Goal: Task Accomplishment & Management: Manage account settings

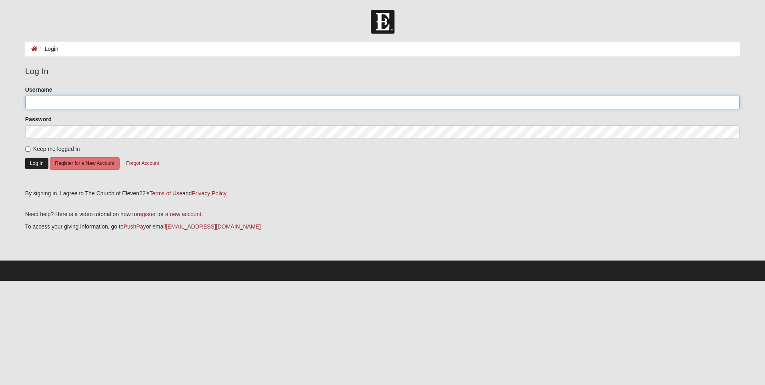
type input "[EMAIL_ADDRESS][DOMAIN_NAME]"
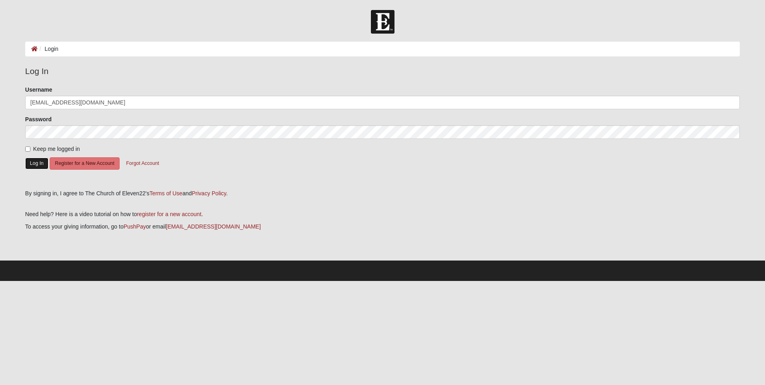
click at [34, 161] on button "Log In" at bounding box center [36, 164] width 23 height 12
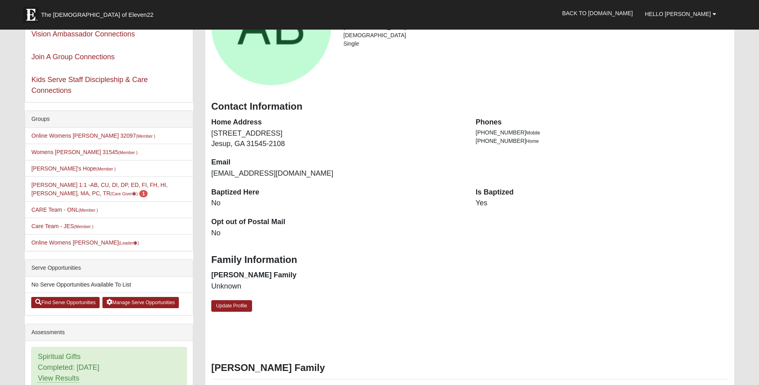
scroll to position [120, 0]
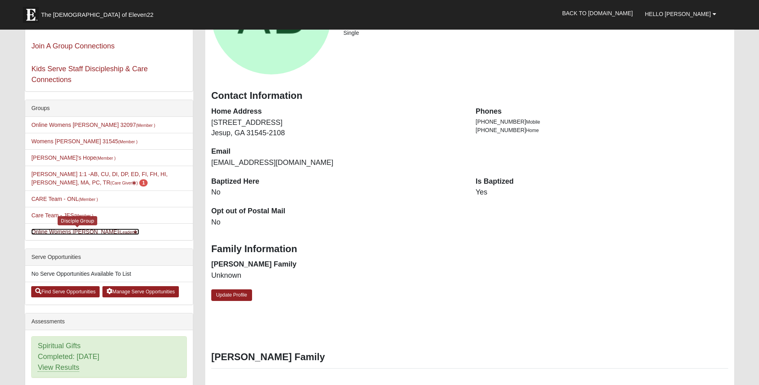
click at [99, 232] on link "Online Womens Boulineau (Leader )" at bounding box center [85, 231] width 108 height 6
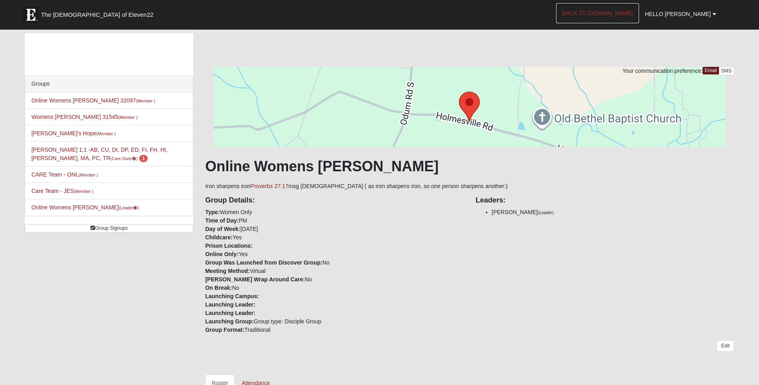
click at [639, 13] on link "Back to [DOMAIN_NAME]" at bounding box center [597, 13] width 83 height 20
click at [75, 152] on link "Angela Boulineau 1:1 -AB, CU, DI, DP, ED, FI, FH, HI, LI, MA, PC, TR (Care Give…" at bounding box center [99, 153] width 136 height 15
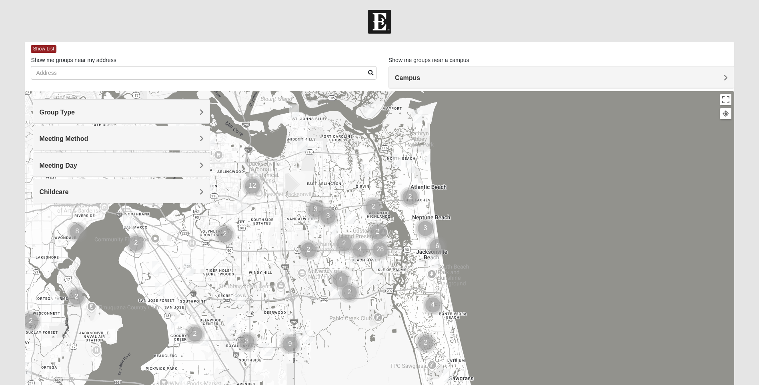
click at [197, 112] on h4 "Group Type" at bounding box center [121, 112] width 164 height 8
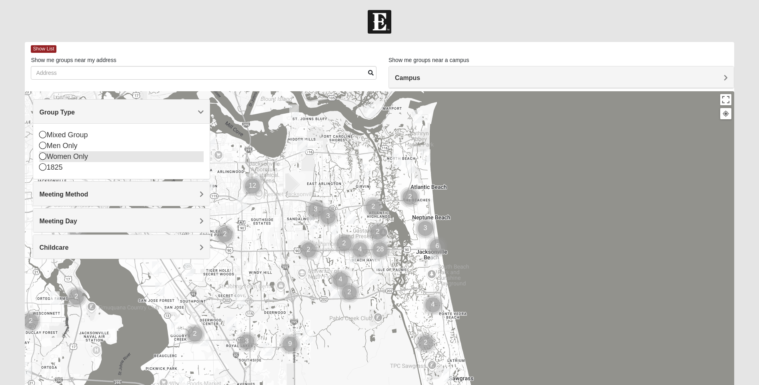
click at [45, 158] on icon at bounding box center [42, 155] width 7 height 7
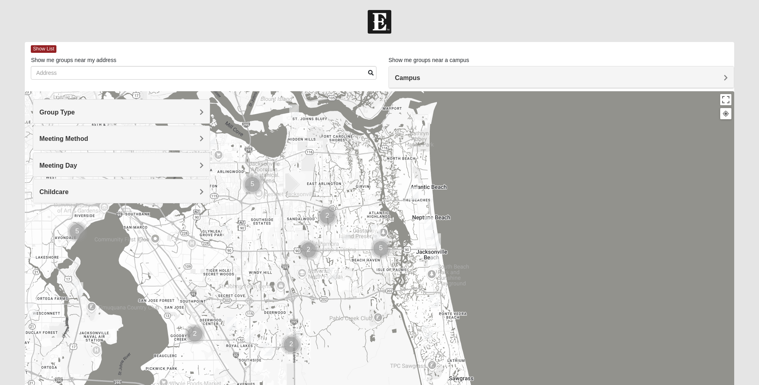
click at [88, 137] on span "Meeting Method" at bounding box center [63, 138] width 49 height 7
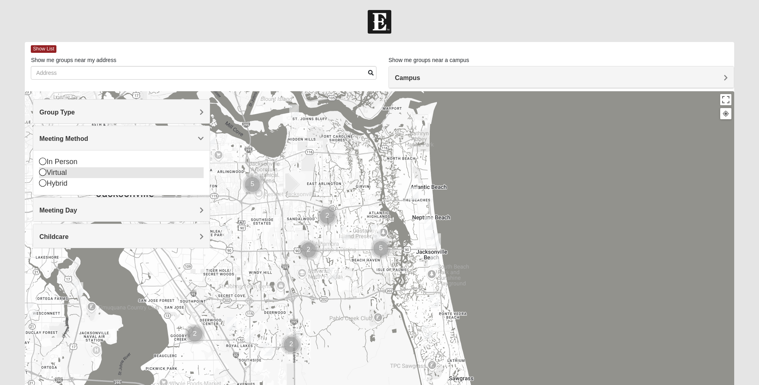
click at [45, 173] on icon at bounding box center [42, 171] width 7 height 7
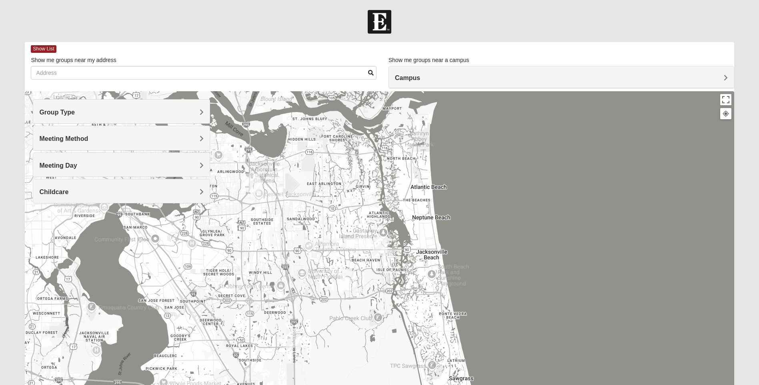
click at [192, 166] on h4 "Meeting Day" at bounding box center [121, 166] width 164 height 8
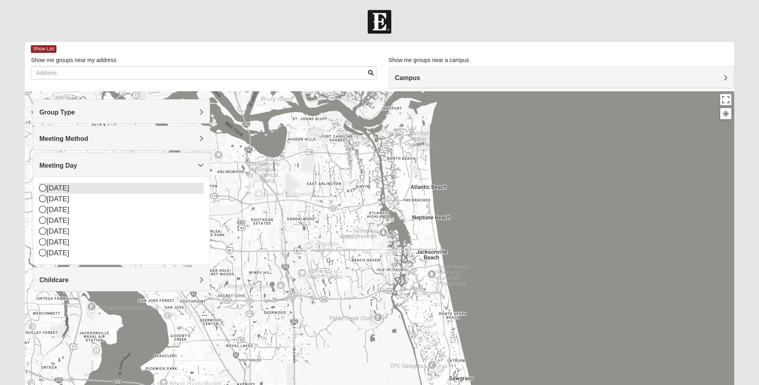
click at [45, 186] on icon at bounding box center [42, 187] width 7 height 7
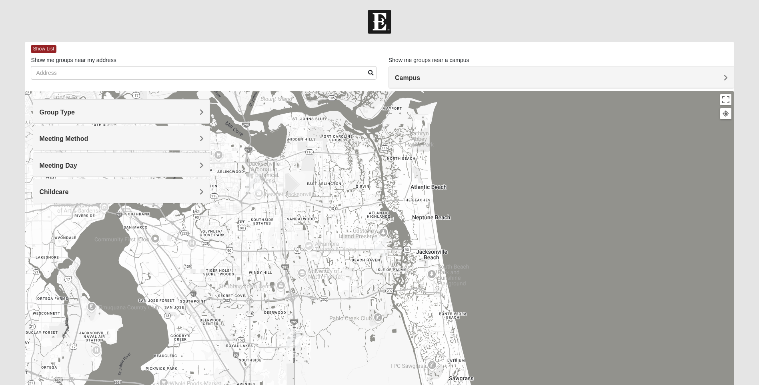
click at [204, 192] on div "Childcare" at bounding box center [121, 191] width 176 height 24
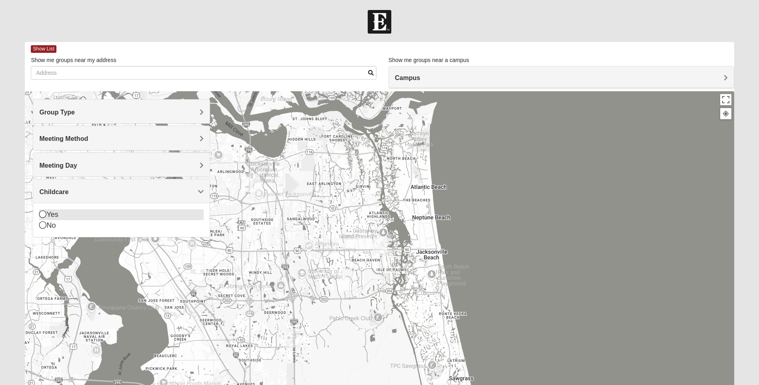
click at [41, 213] on icon at bounding box center [42, 213] width 7 height 7
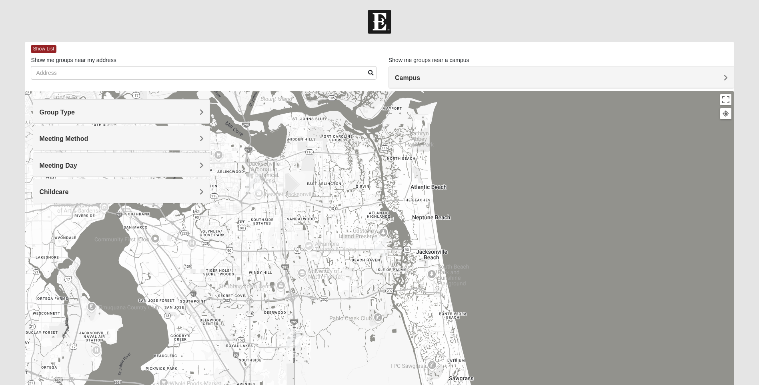
click at [420, 76] on span "Campus" at bounding box center [407, 77] width 25 height 7
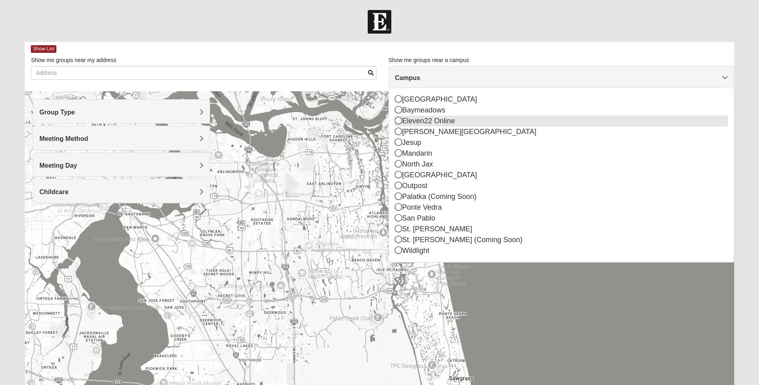
click at [395, 122] on icon at bounding box center [398, 120] width 7 height 7
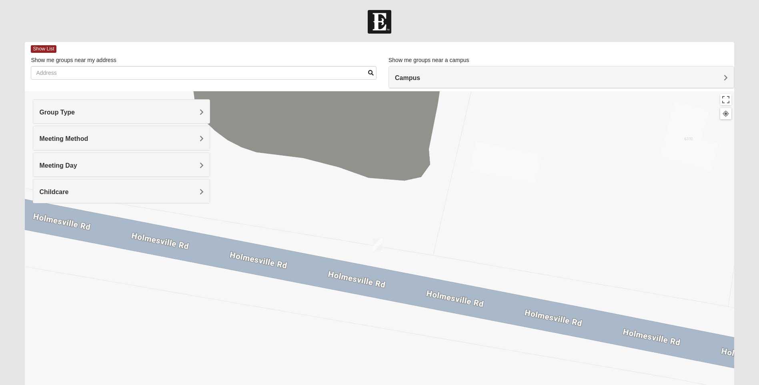
click at [378, 249] on img "Online Womens Boulineau" at bounding box center [378, 244] width 10 height 13
click at [339, 224] on span "Learn More" at bounding box center [331, 222] width 34 height 8
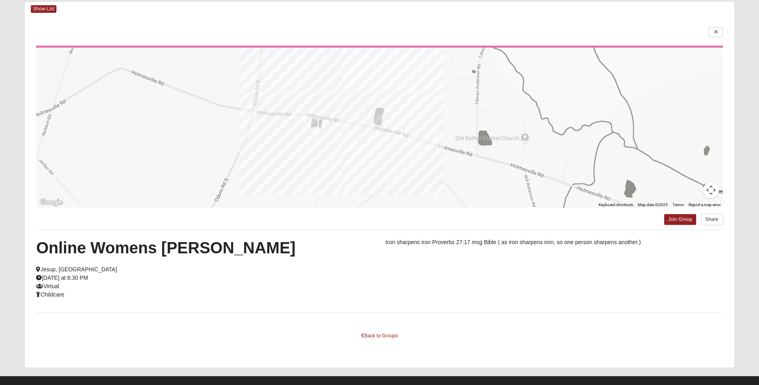
scroll to position [52, 0]
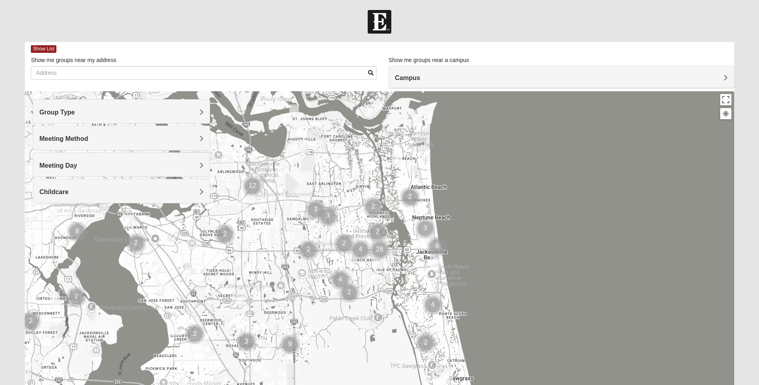
click at [420, 78] on span "Campus" at bounding box center [407, 77] width 25 height 7
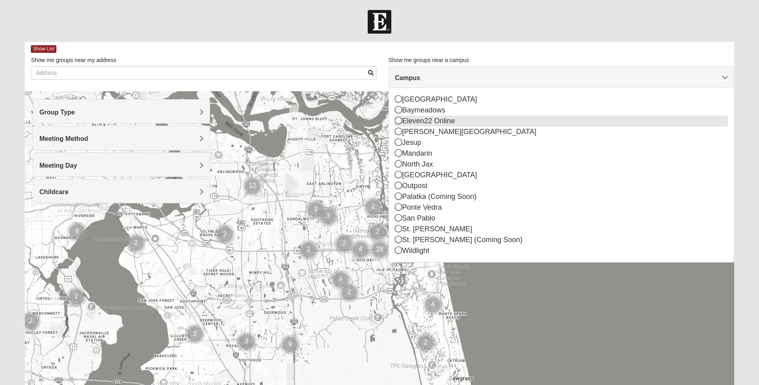
click at [457, 117] on div "Eleven22 Online" at bounding box center [561, 121] width 333 height 11
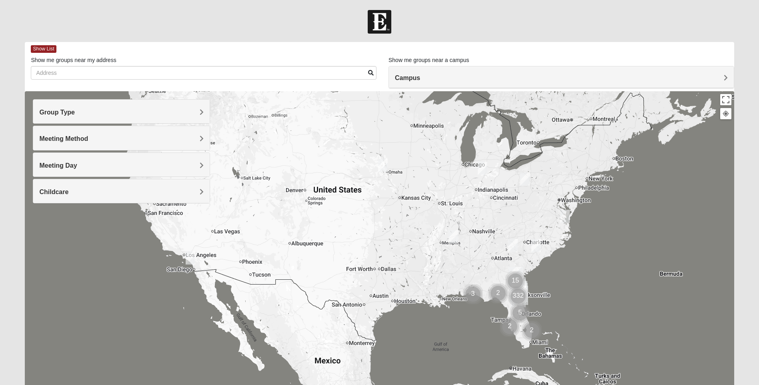
click at [190, 110] on h4 "Group Type" at bounding box center [121, 112] width 164 height 8
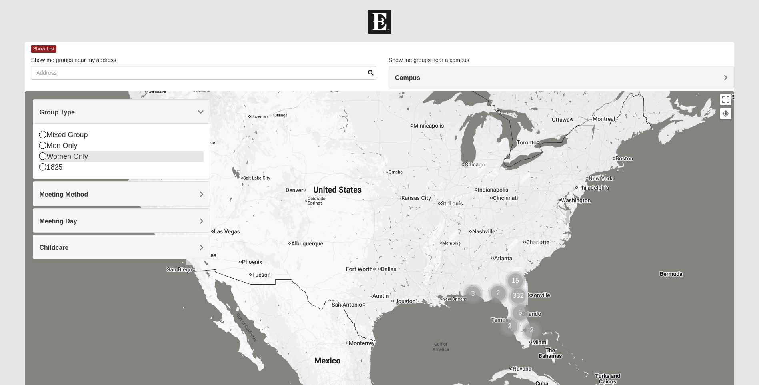
click at [82, 156] on div "Women Only" at bounding box center [121, 156] width 164 height 11
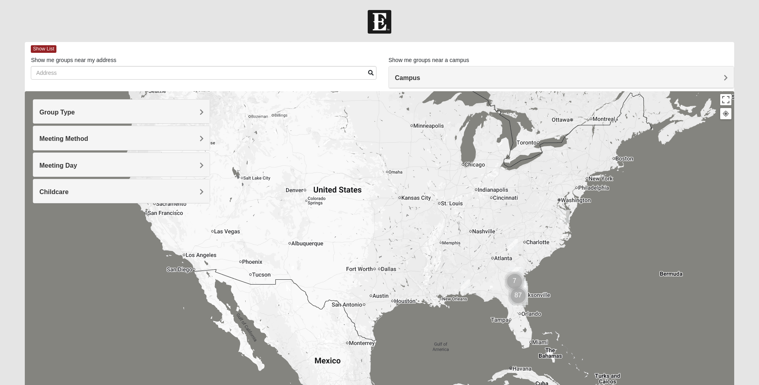
click at [88, 138] on span "Meeting Method" at bounding box center [63, 138] width 49 height 7
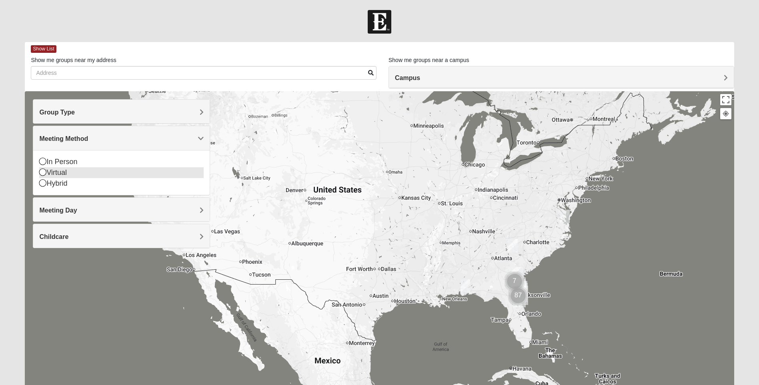
click at [44, 170] on icon at bounding box center [42, 171] width 7 height 7
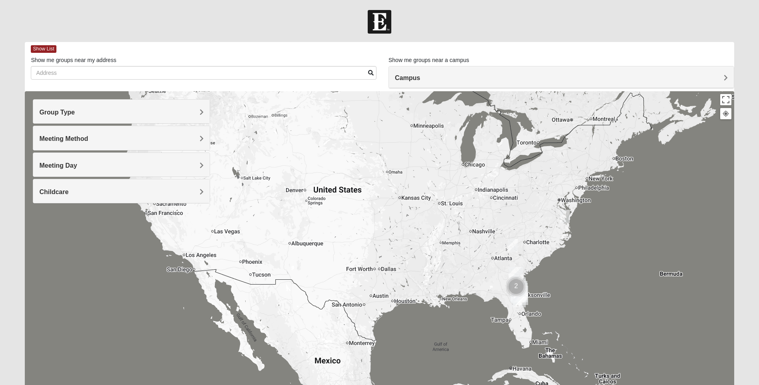
click at [77, 167] on span "Meeting Day" at bounding box center [58, 165] width 38 height 7
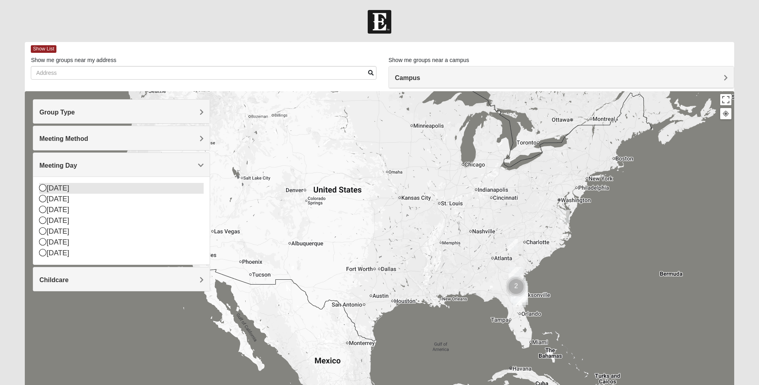
click at [44, 189] on icon at bounding box center [42, 187] width 7 height 7
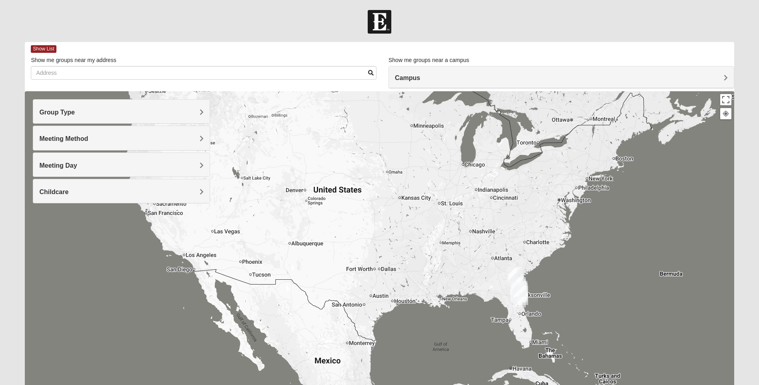
click at [68, 193] on span "Childcare" at bounding box center [53, 191] width 29 height 7
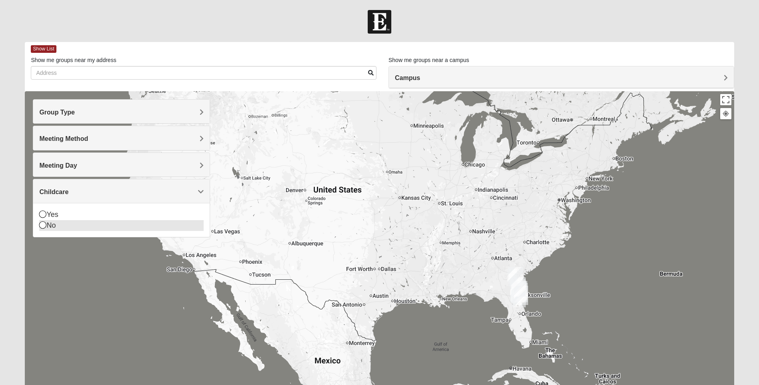
click at [45, 224] on icon at bounding box center [42, 224] width 7 height 7
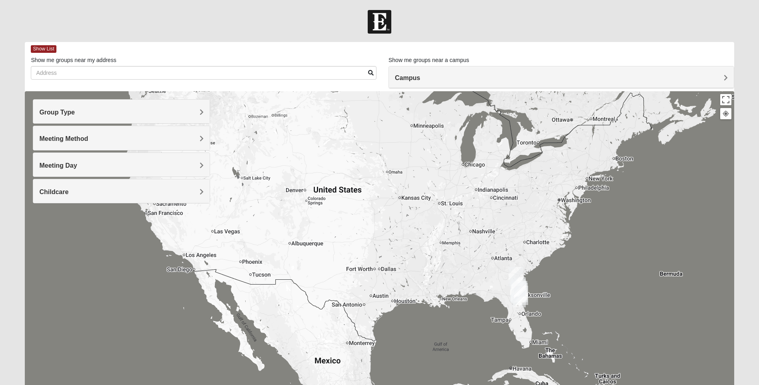
click at [471, 77] on h4 "Campus" at bounding box center [561, 78] width 333 height 8
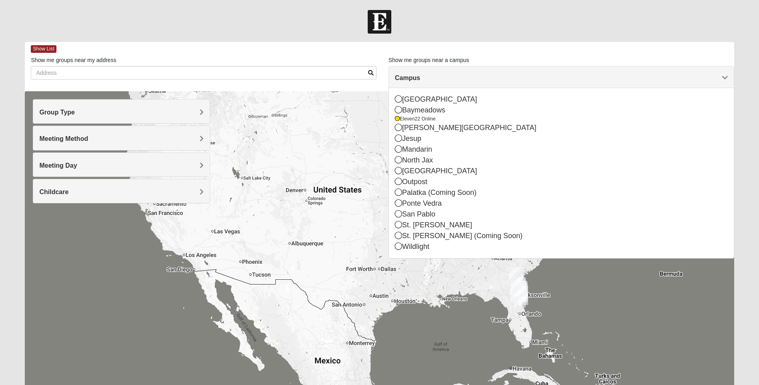
click at [289, 232] on div at bounding box center [379, 251] width 709 height 320
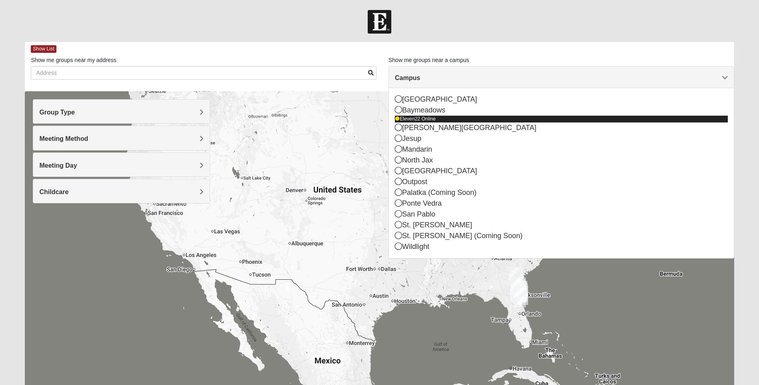
click at [413, 120] on div "Eleven22 Online" at bounding box center [561, 119] width 333 height 7
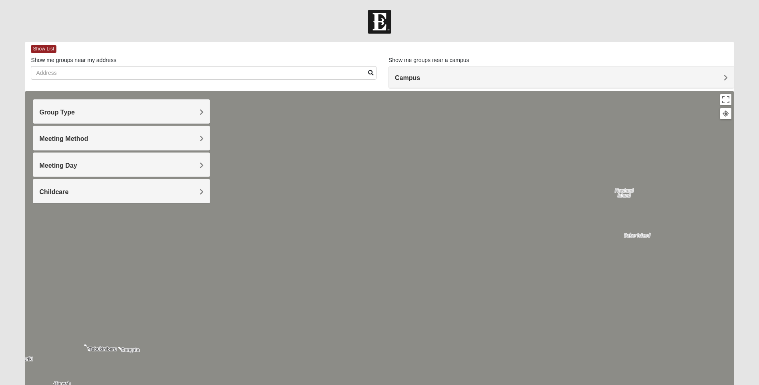
click at [454, 80] on h4 "Campus" at bounding box center [561, 78] width 333 height 8
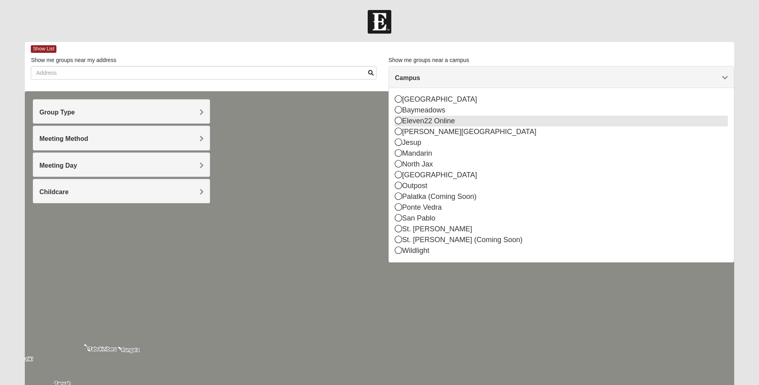
click at [400, 121] on icon at bounding box center [398, 120] width 7 height 7
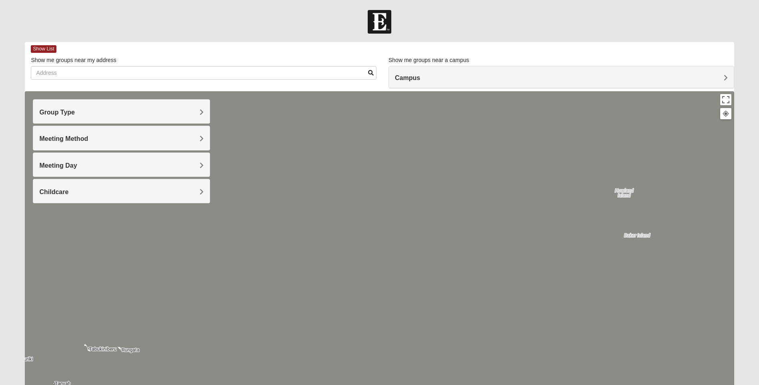
click at [75, 112] on span "Group Type" at bounding box center [57, 112] width 36 height 7
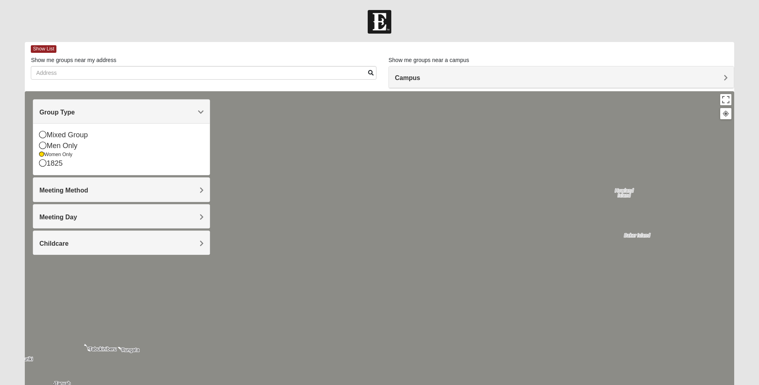
click at [261, 138] on div at bounding box center [379, 251] width 709 height 320
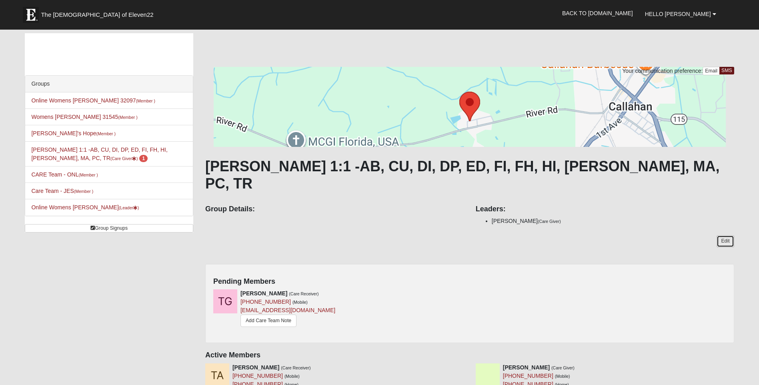
click at [730, 235] on link "Edit" at bounding box center [725, 241] width 17 height 12
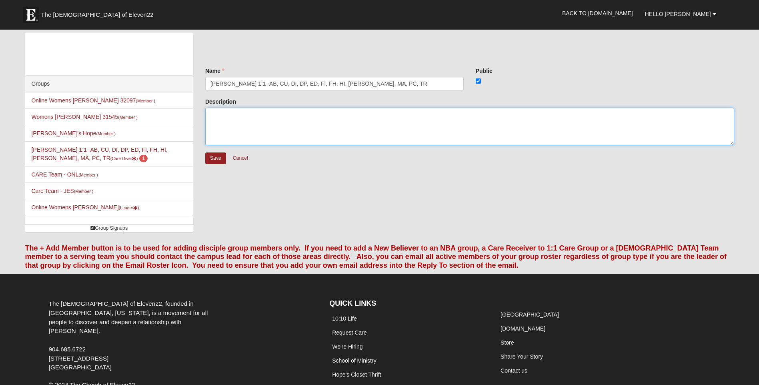
click at [352, 126] on textarea "Description" at bounding box center [469, 127] width 529 height 38
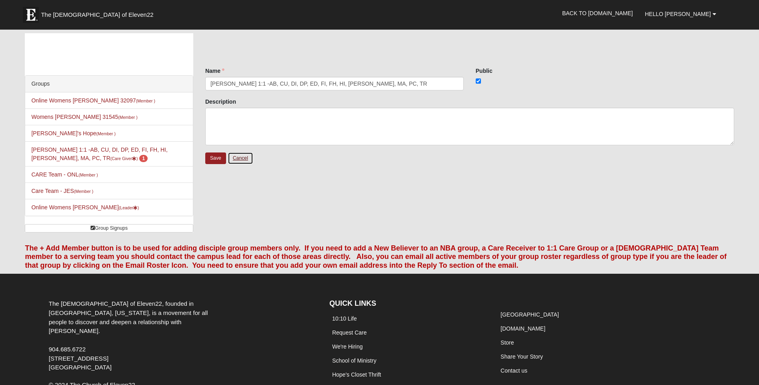
click at [238, 153] on link "Cancel" at bounding box center [241, 158] width 26 height 12
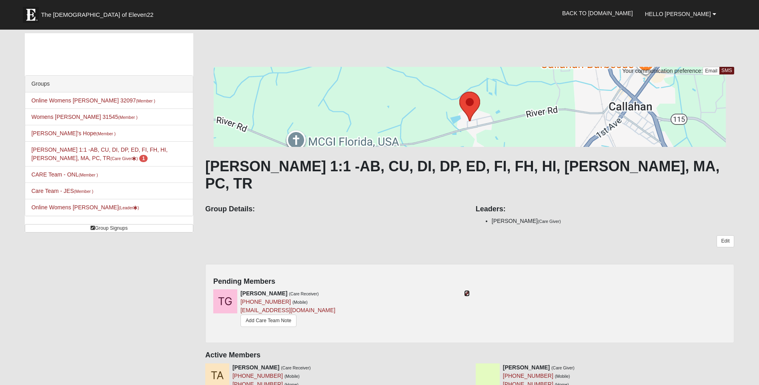
click at [466, 290] on icon at bounding box center [467, 293] width 6 height 6
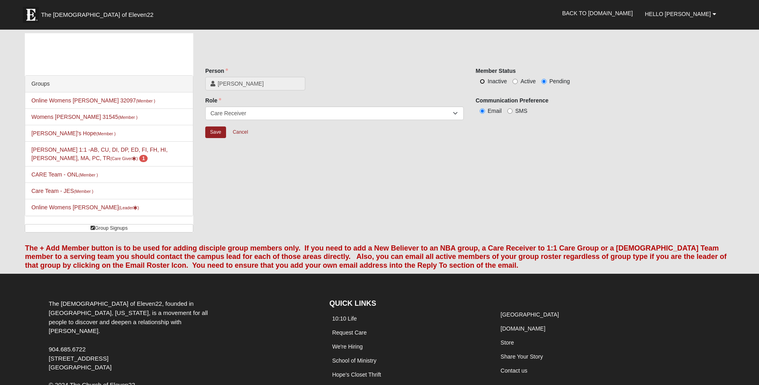
click at [482, 82] on input "Inactive" at bounding box center [482, 81] width 5 height 5
radio input "true"
click at [221, 131] on input "Save" at bounding box center [215, 132] width 21 height 12
